Goal: Transaction & Acquisition: Book appointment/travel/reservation

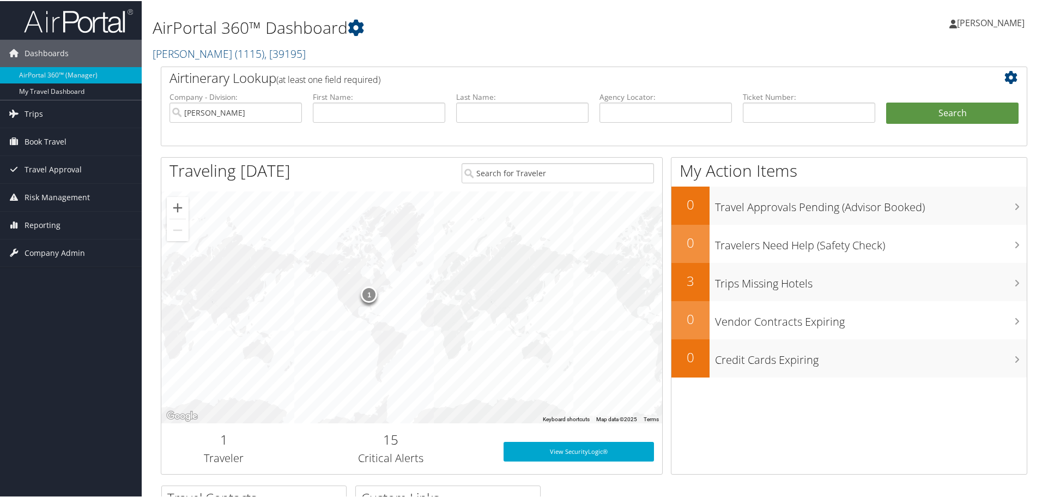
click at [46, 138] on span "Book Travel" at bounding box center [46, 140] width 42 height 27
click at [59, 201] on link "Book/Manage Online Trips" at bounding box center [71, 195] width 142 height 16
